Goal: Transaction & Acquisition: Purchase product/service

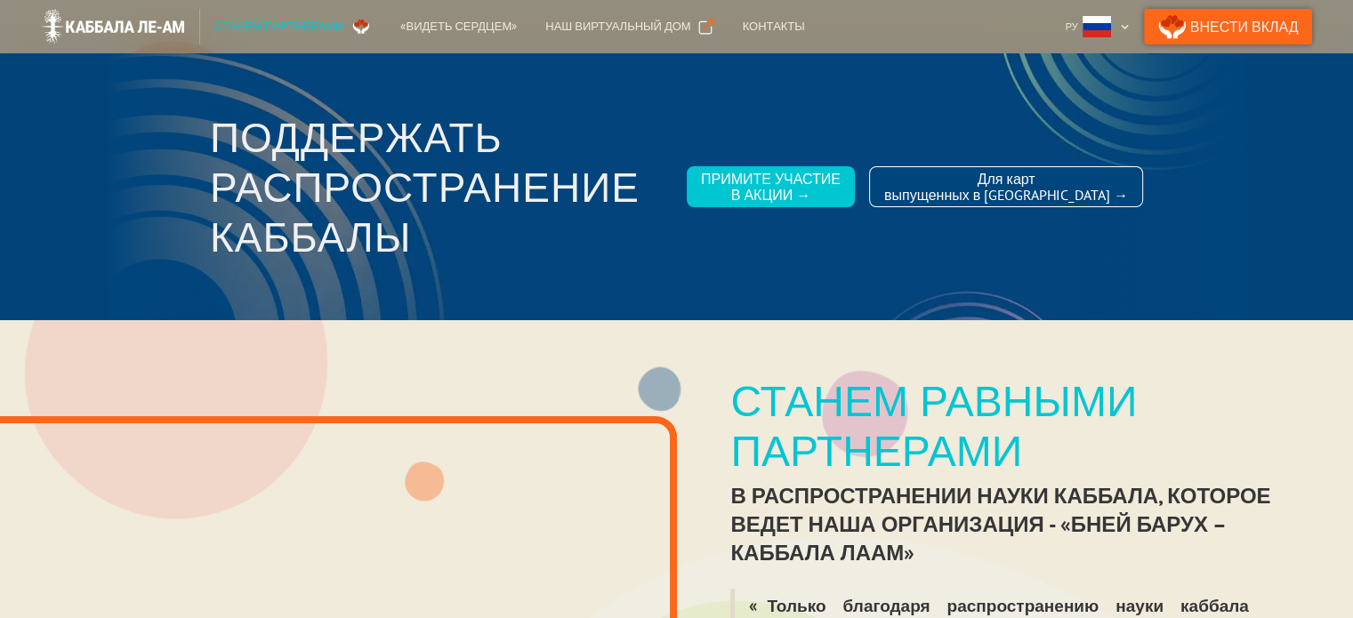
click at [1242, 28] on link "Внести Вклад" at bounding box center [1228, 27] width 169 height 36
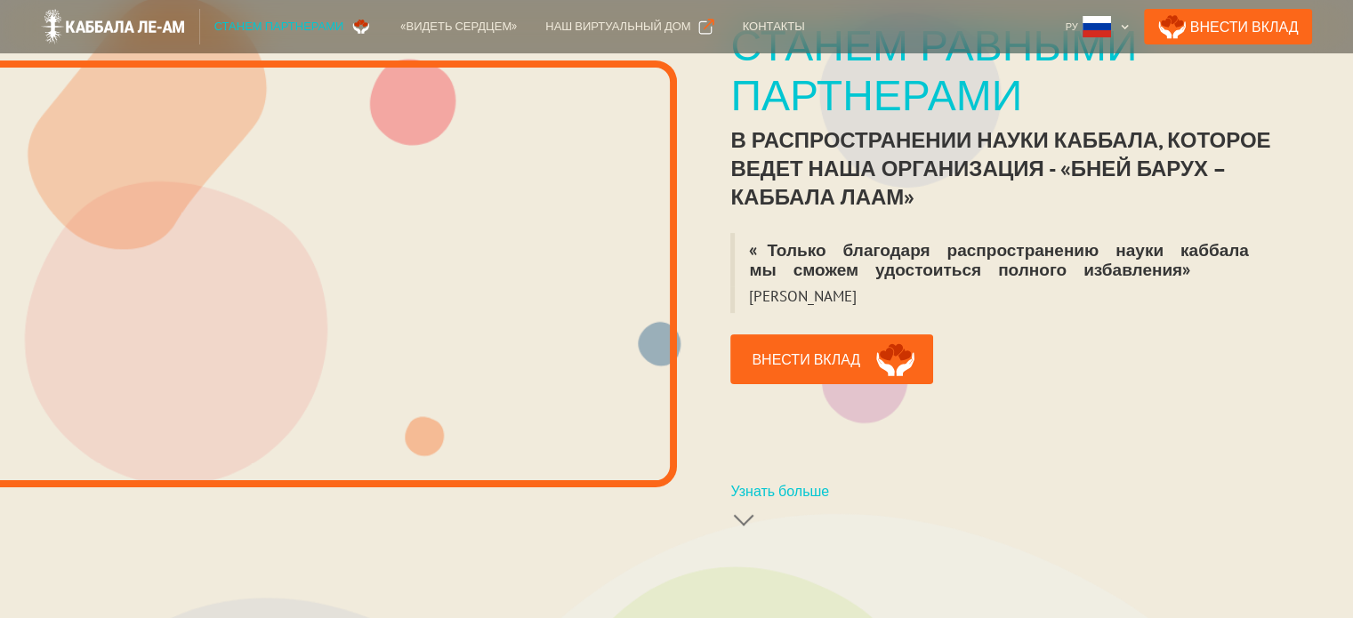
scroll to position [356, 0]
click at [822, 338] on link "Внести вклад" at bounding box center [831, 359] width 203 height 50
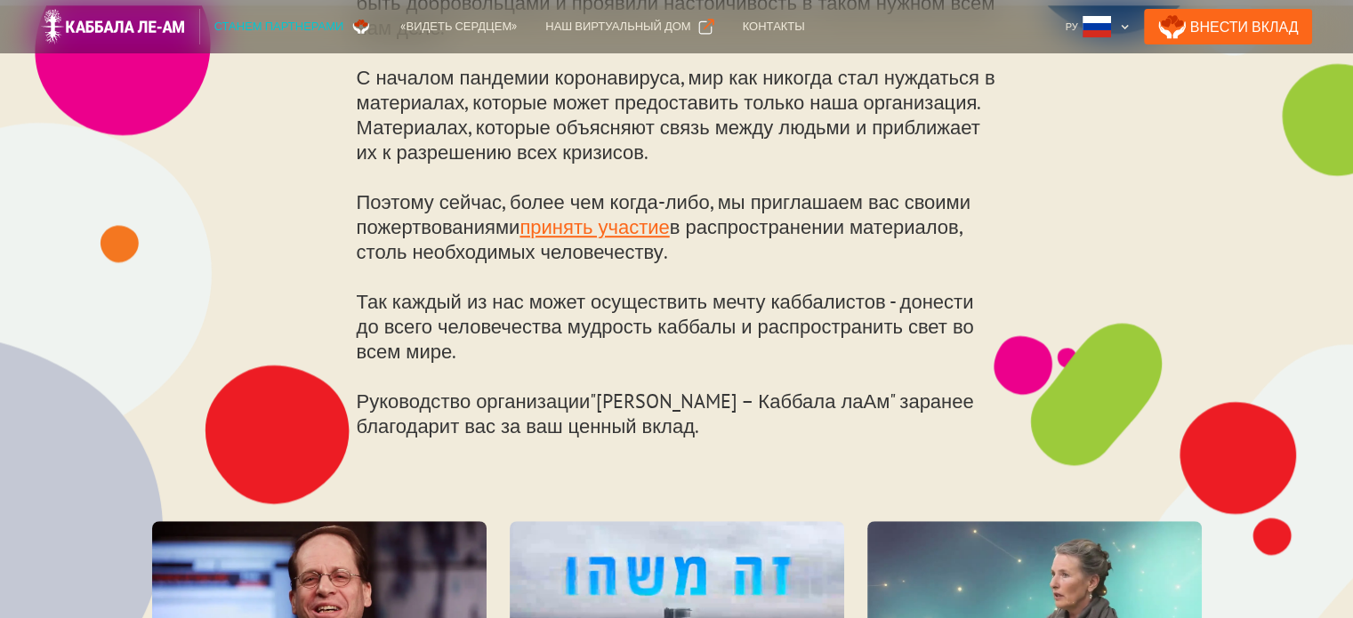
scroll to position [929, 0]
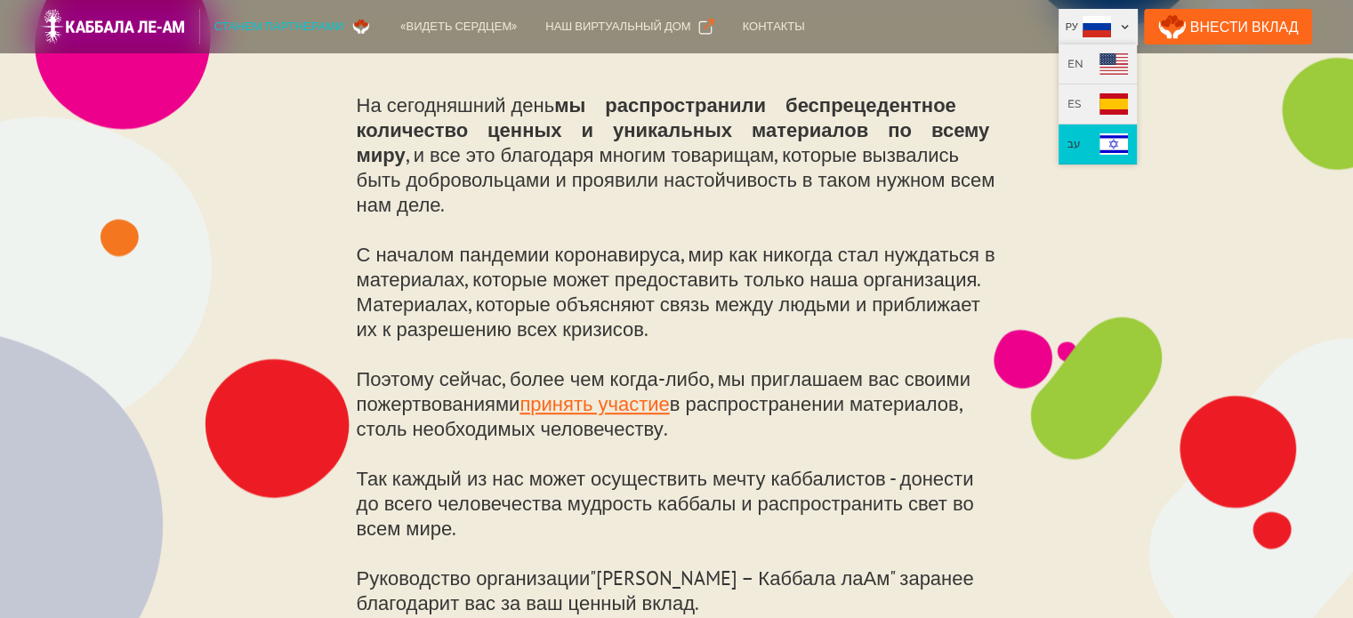
click at [1128, 139] on img at bounding box center [1113, 143] width 28 height 21
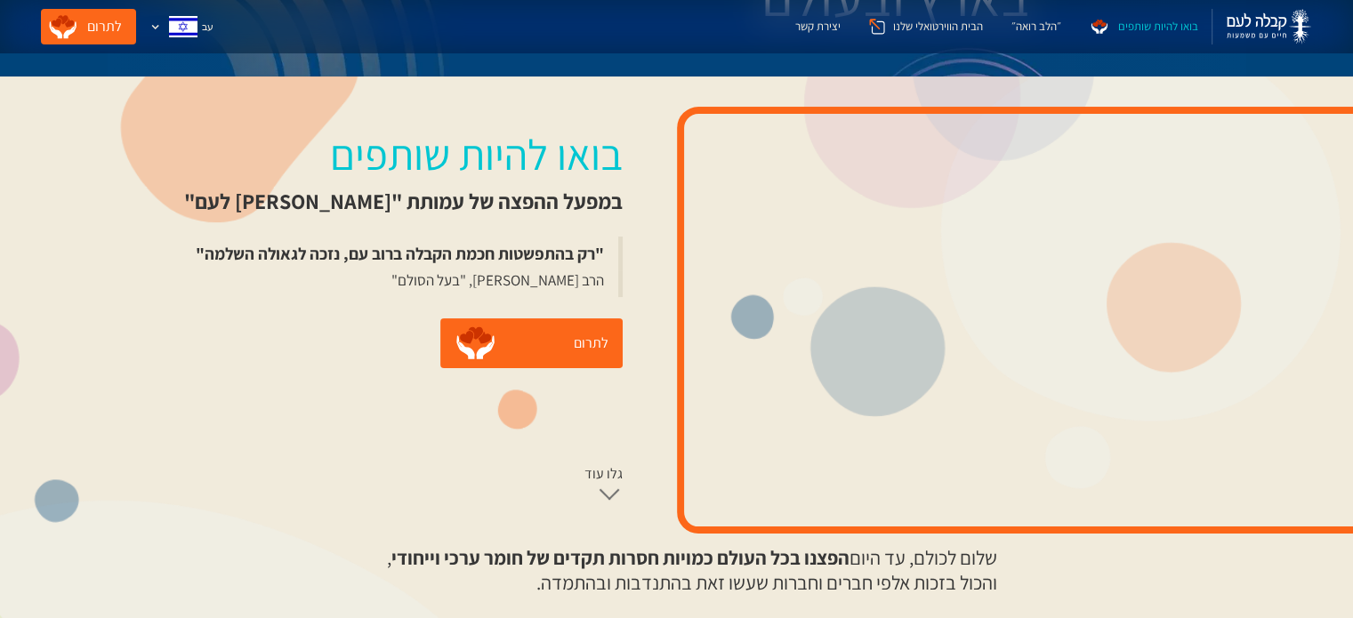
scroll to position [267, 0]
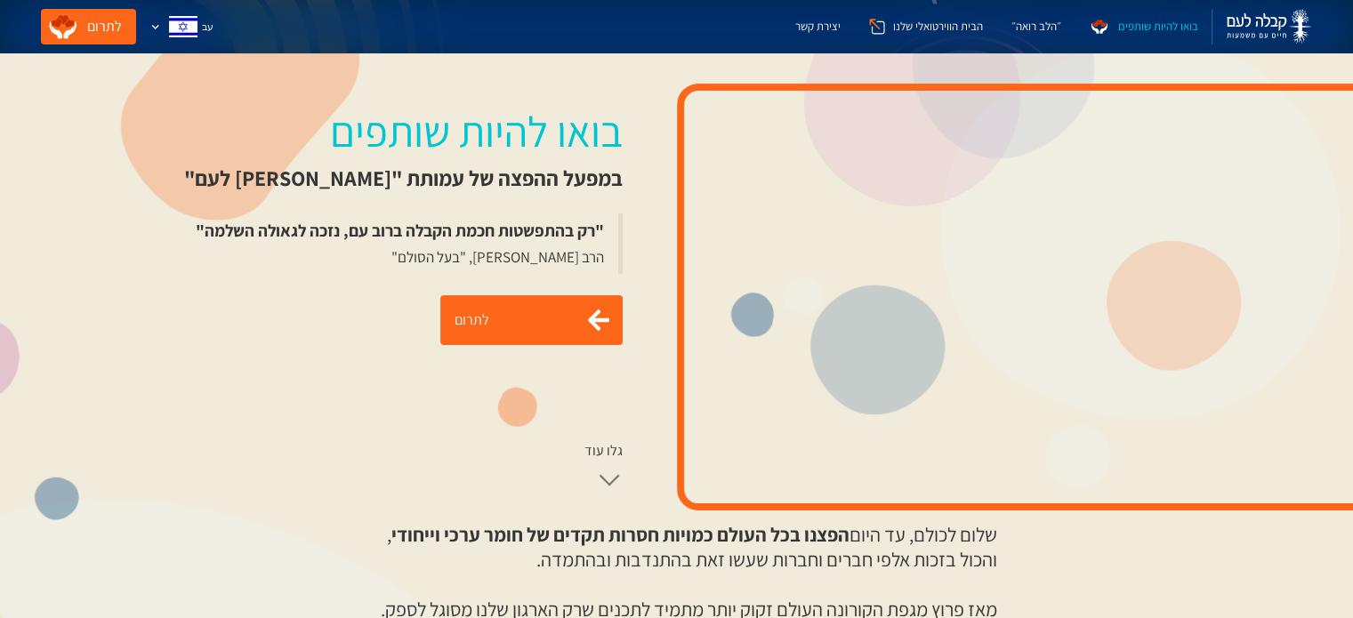
click at [534, 323] on link "לתרום" at bounding box center [531, 320] width 182 height 50
